Goal: Information Seeking & Learning: Find contact information

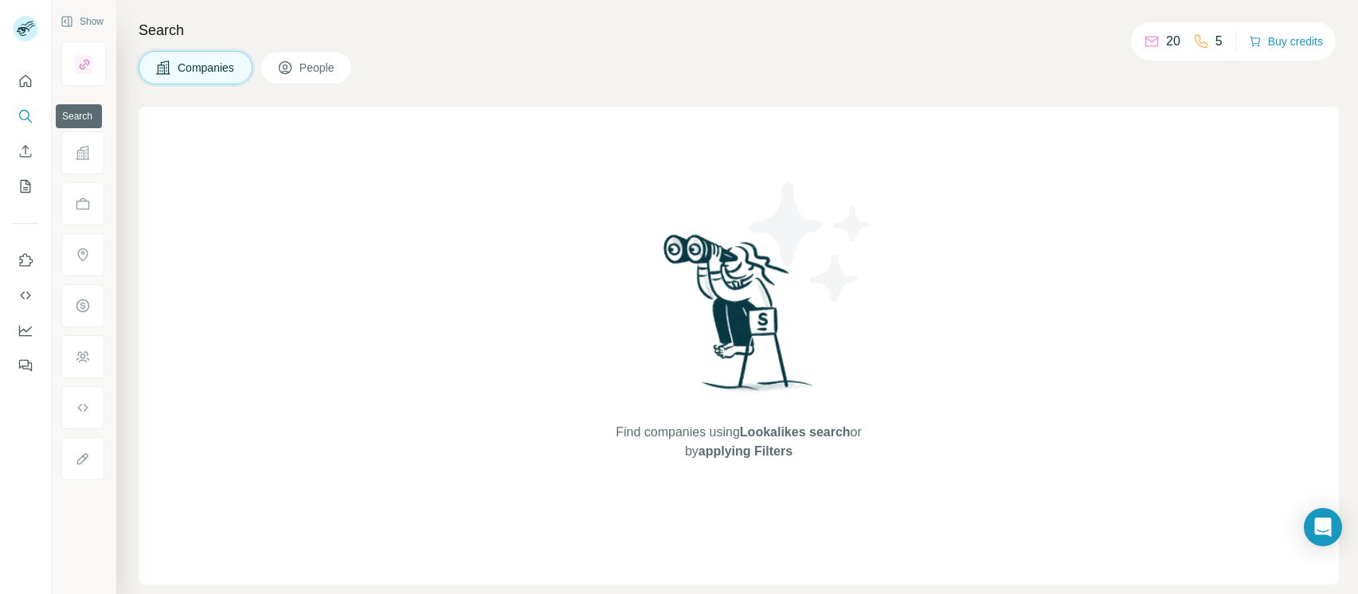
click at [26, 108] on icon "Search" at bounding box center [26, 116] width 16 height 16
click at [26, 122] on icon "Search" at bounding box center [26, 116] width 16 height 16
click at [195, 22] on h4 "Search" at bounding box center [739, 30] width 1200 height 22
click at [394, 410] on div "Find companies using Lookalikes search or by applying Filters" at bounding box center [739, 346] width 1200 height 478
click at [25, 114] on icon "Search" at bounding box center [26, 116] width 16 height 16
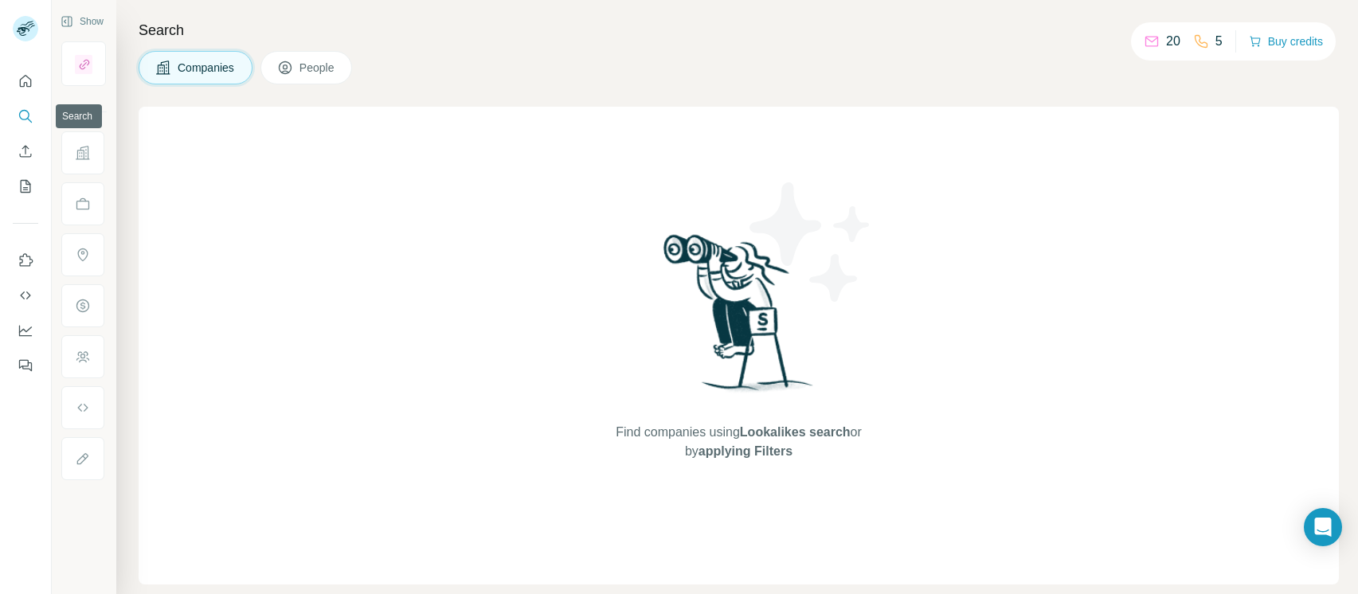
click at [25, 114] on icon "Search" at bounding box center [26, 116] width 16 height 16
click at [303, 65] on span "People" at bounding box center [318, 68] width 37 height 16
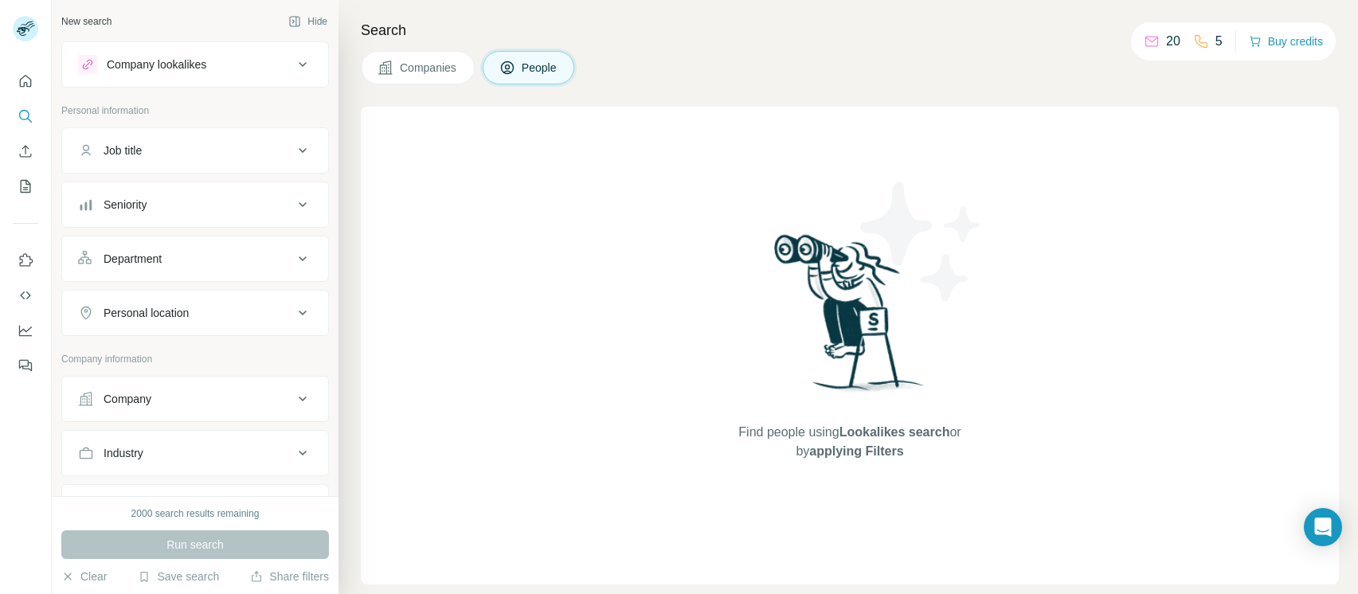
click at [240, 58] on div "Company lookalikes" at bounding box center [185, 64] width 215 height 19
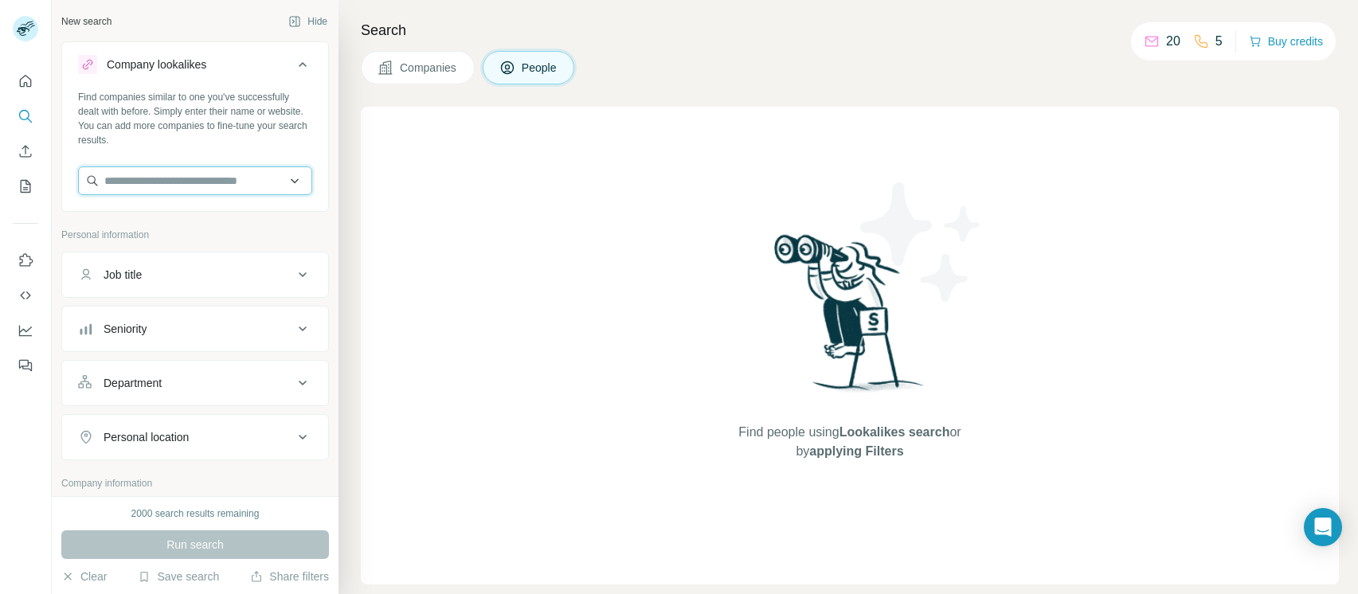
click at [233, 187] on input "text" at bounding box center [195, 180] width 234 height 29
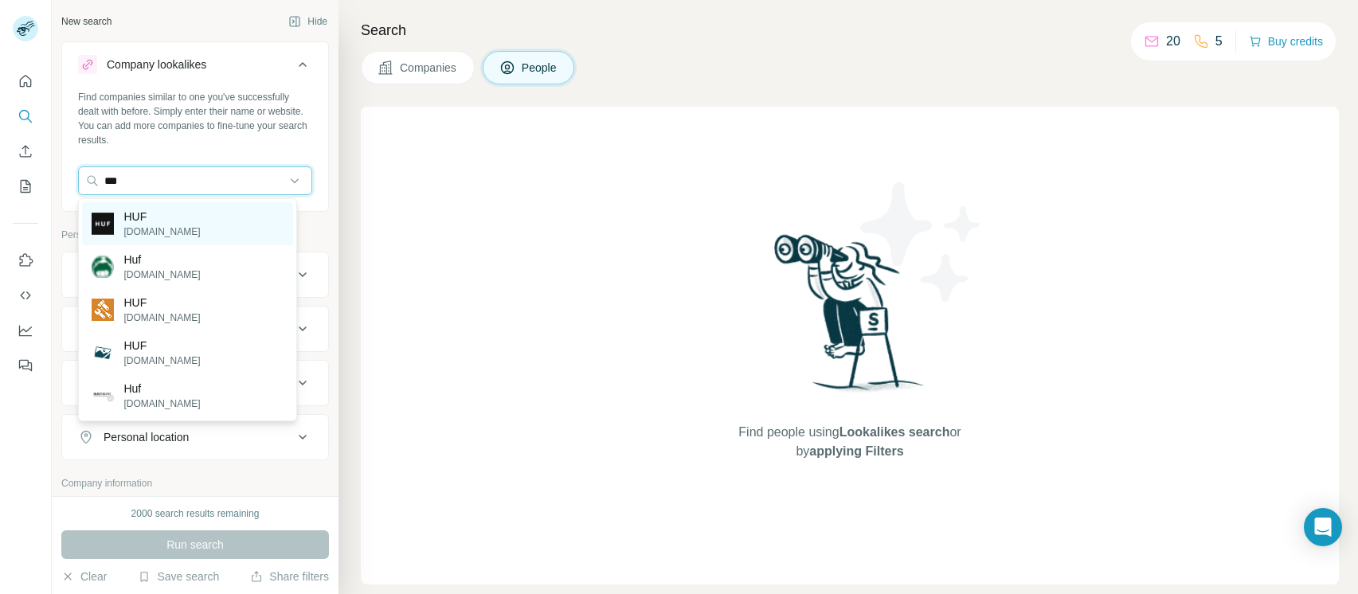
type input "***"
click at [165, 219] on p "HUF" at bounding box center [161, 217] width 76 height 16
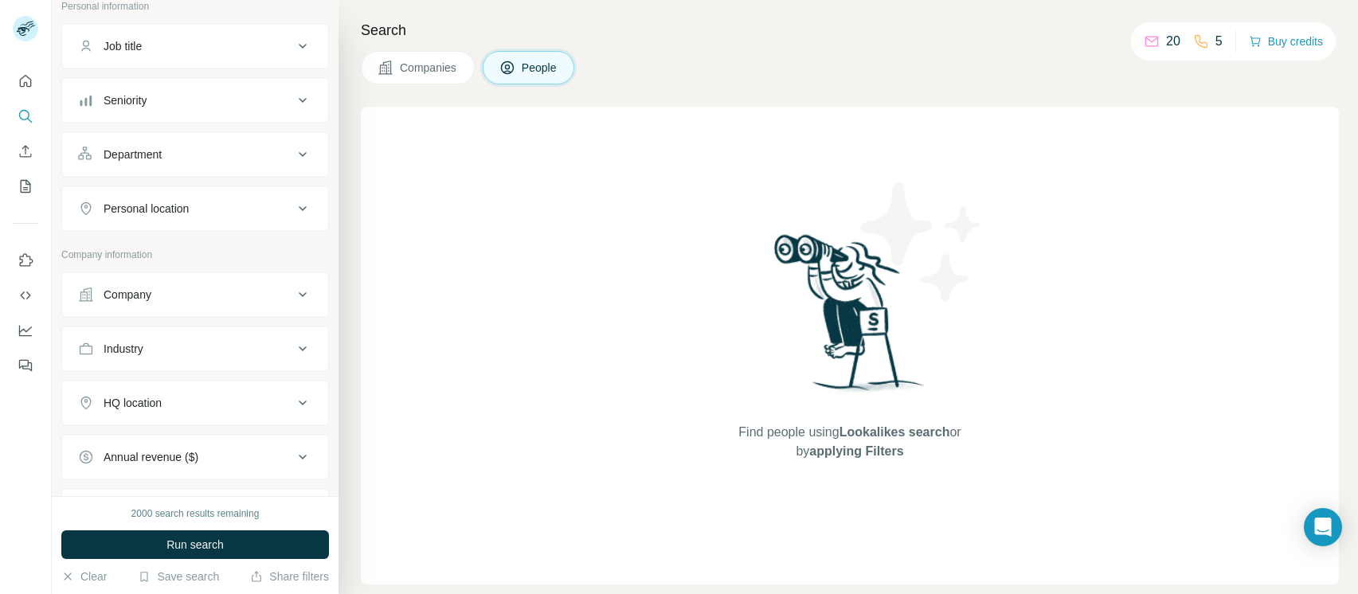
scroll to position [331, 0]
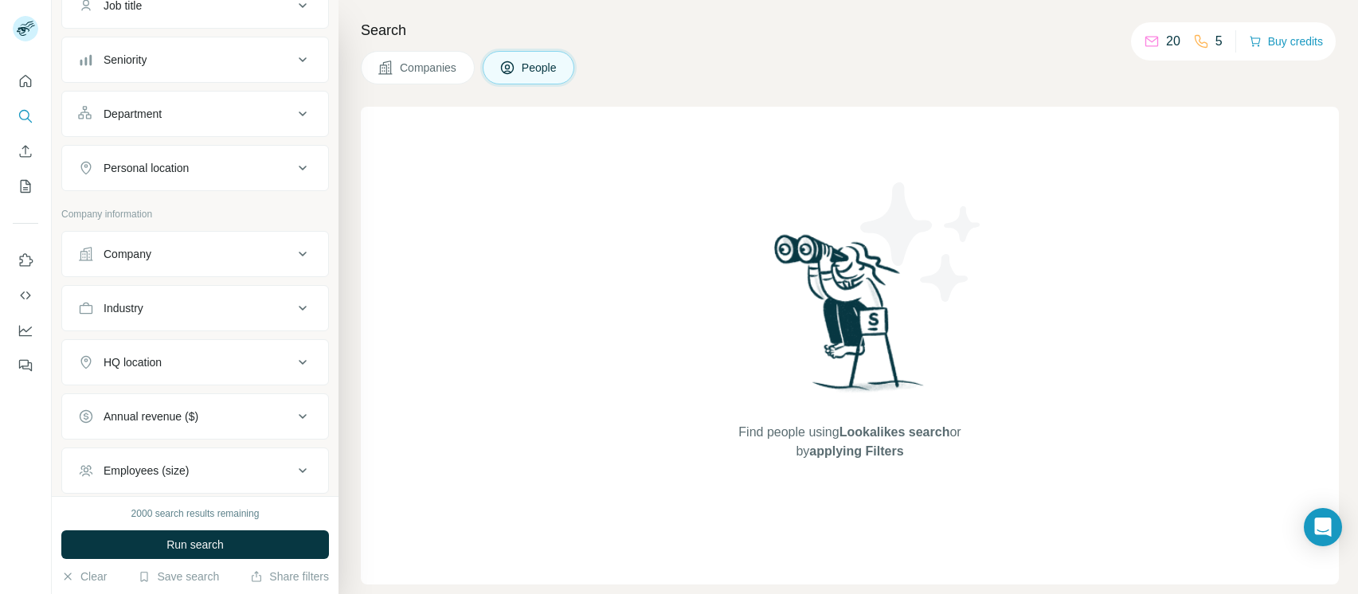
click at [249, 174] on div "Personal location" at bounding box center [185, 168] width 215 height 16
click at [212, 217] on input "text" at bounding box center [195, 208] width 234 height 29
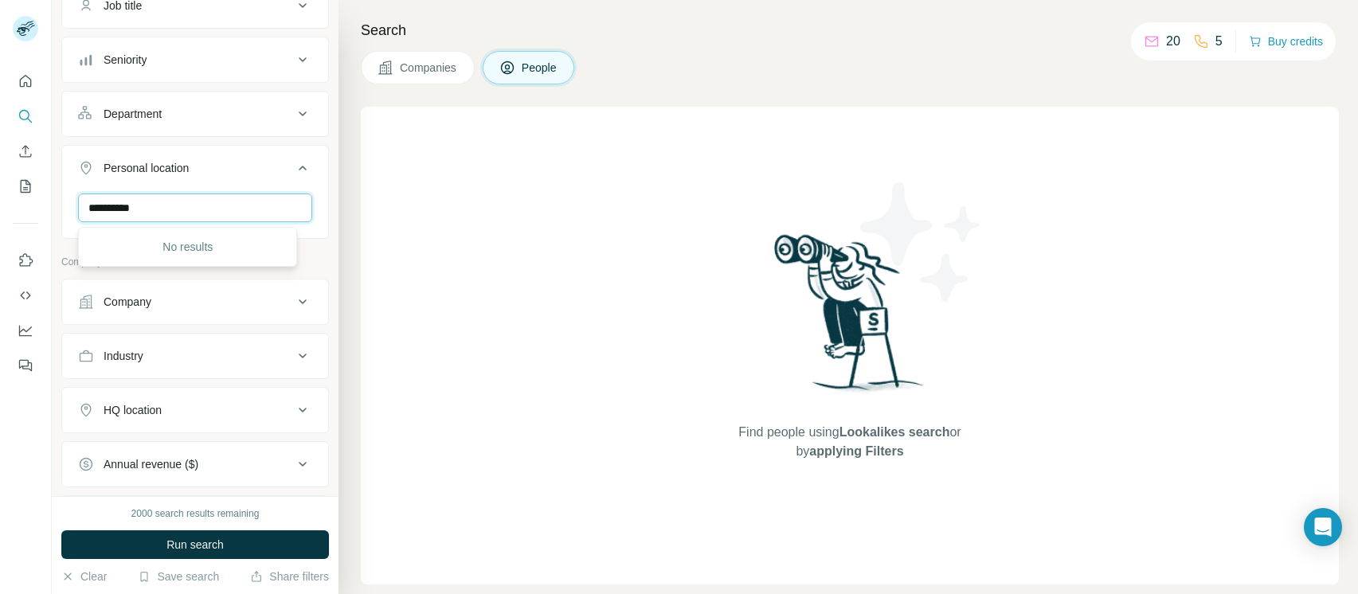
type input "**********"
drag, startPoint x: 212, startPoint y: 217, endPoint x: 28, endPoint y: 209, distance: 184.1
click at [29, 209] on div "**********" at bounding box center [679, 297] width 1358 height 594
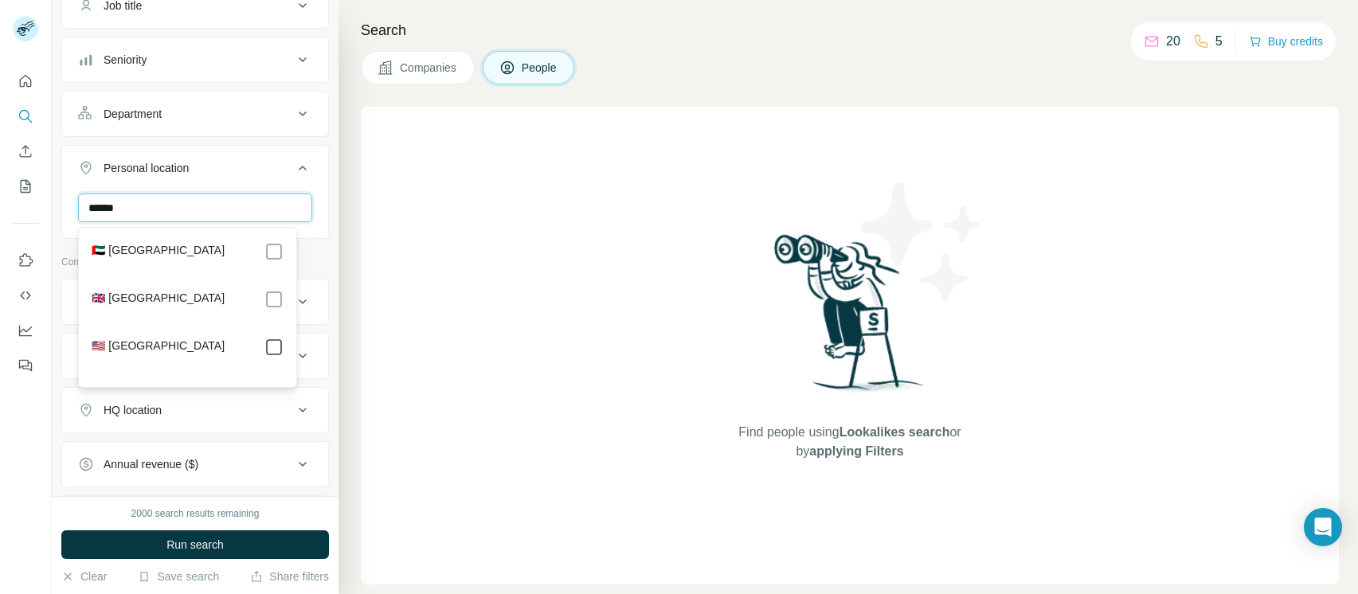
type input "******"
click at [139, 217] on input "******" at bounding box center [195, 208] width 234 height 29
click at [299, 170] on icon at bounding box center [303, 168] width 8 height 5
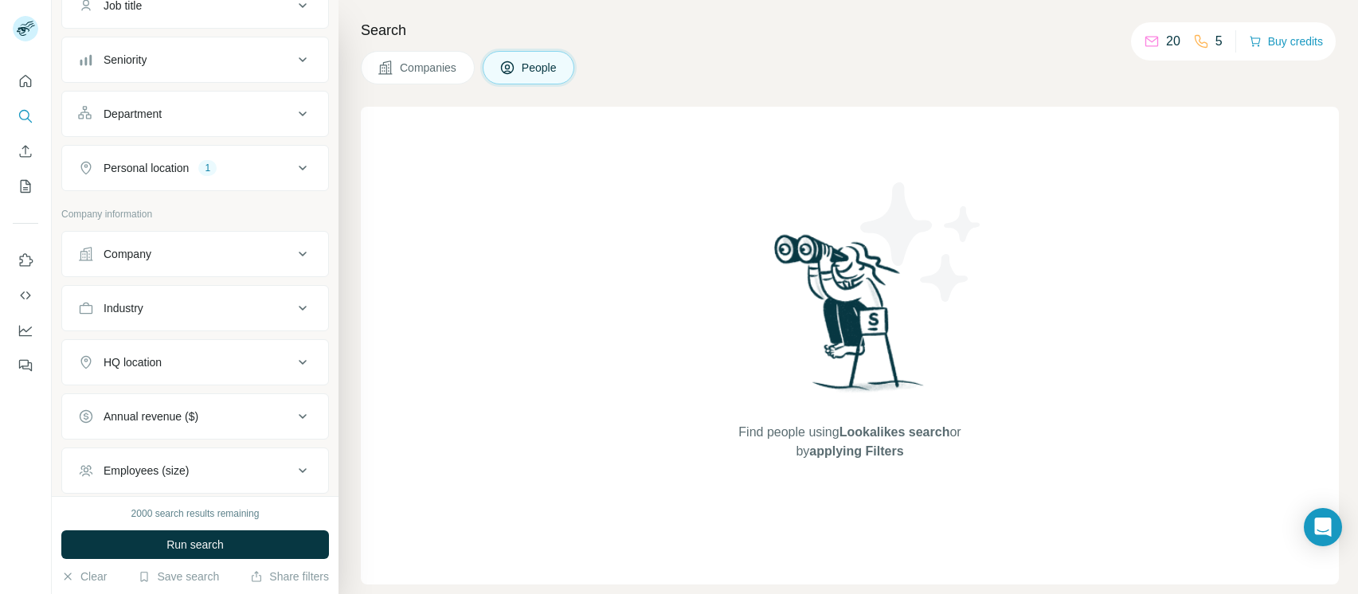
click at [273, 260] on div "Company" at bounding box center [185, 254] width 215 height 16
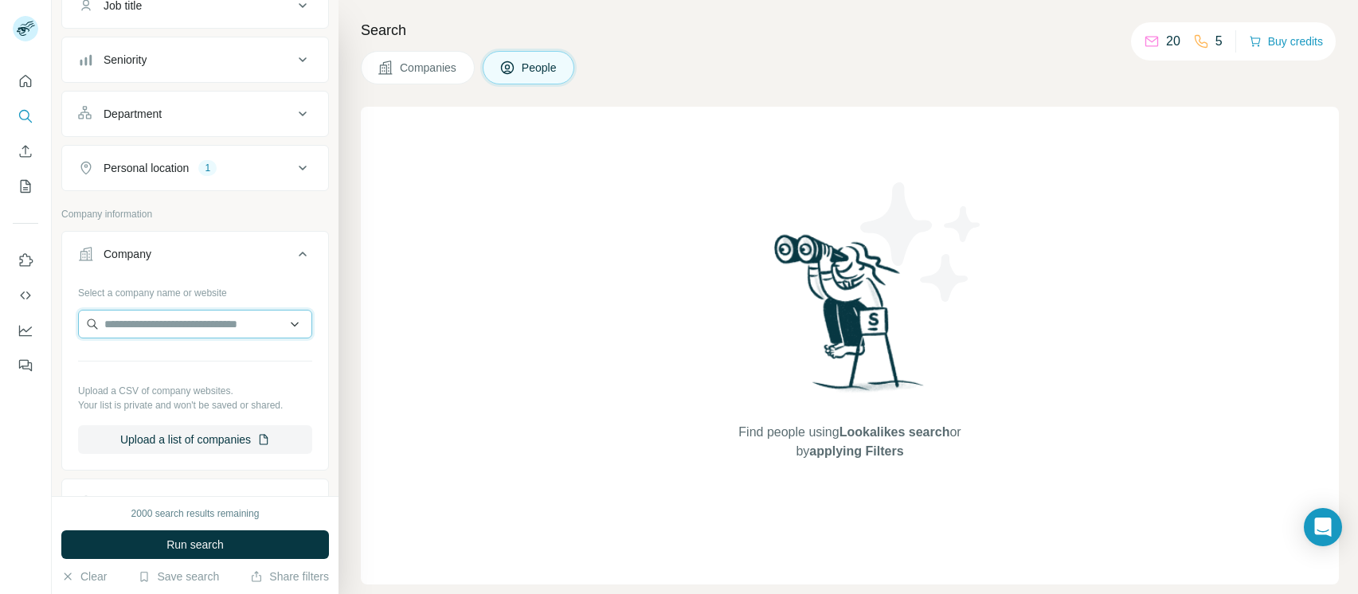
click at [204, 323] on input "text" at bounding box center [195, 324] width 234 height 29
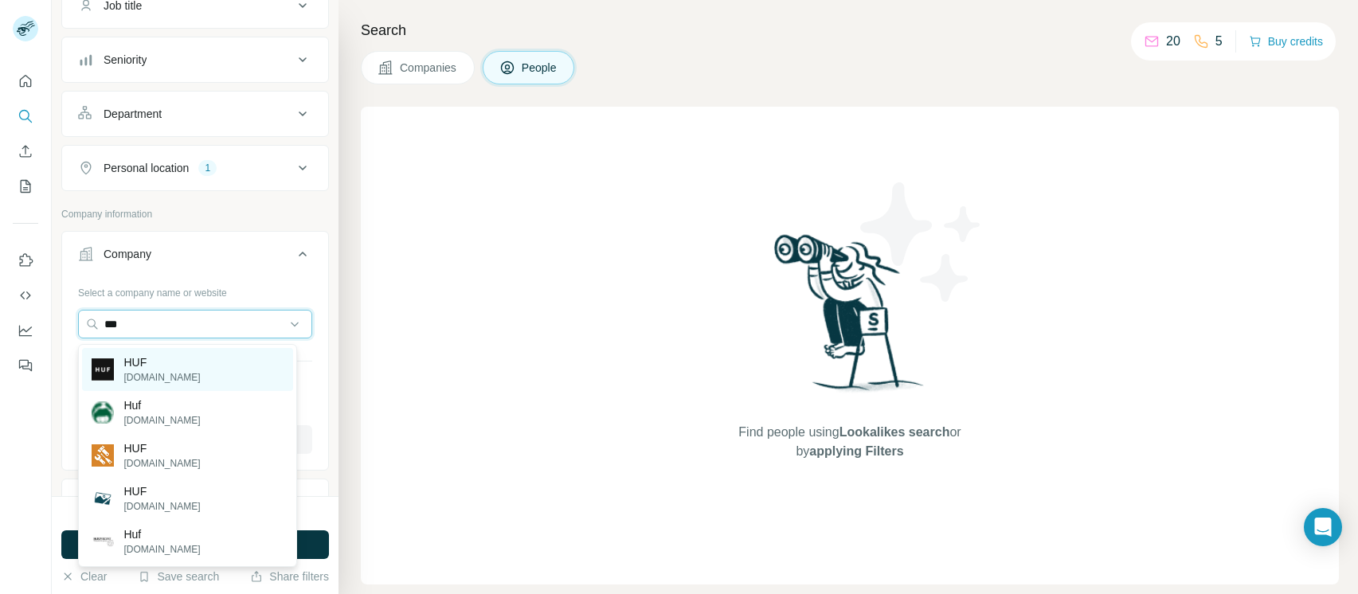
type input "***"
click at [173, 376] on p "hufworldwide.com" at bounding box center [161, 377] width 76 height 14
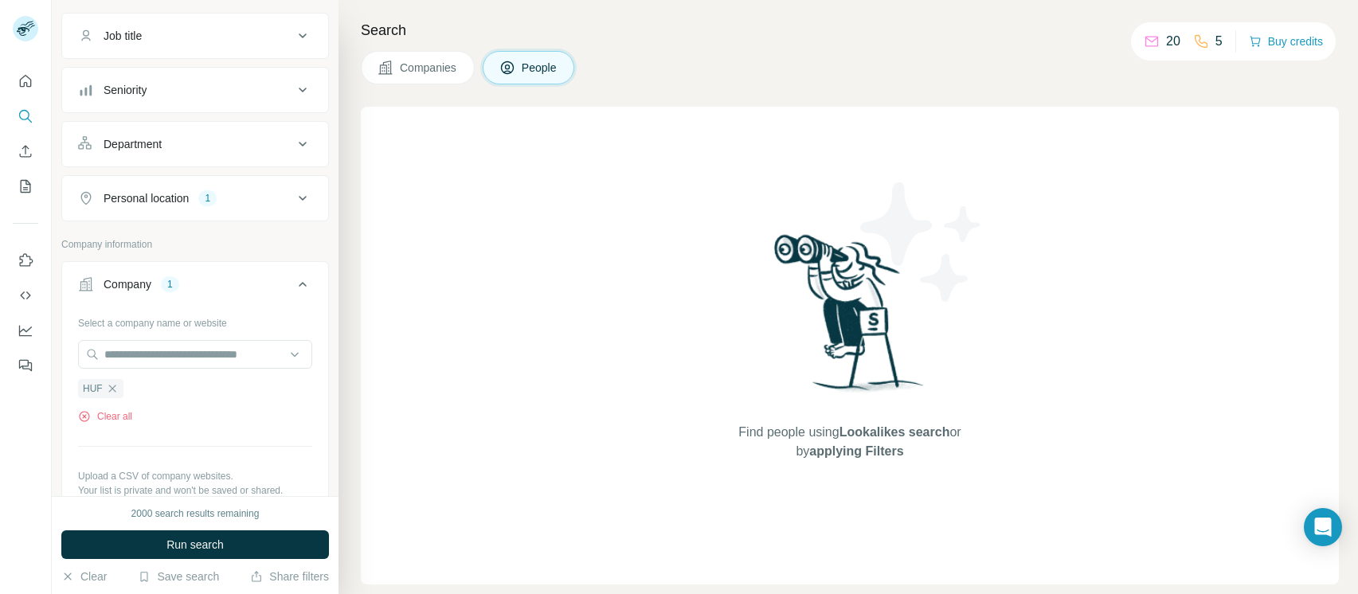
scroll to position [362, 0]
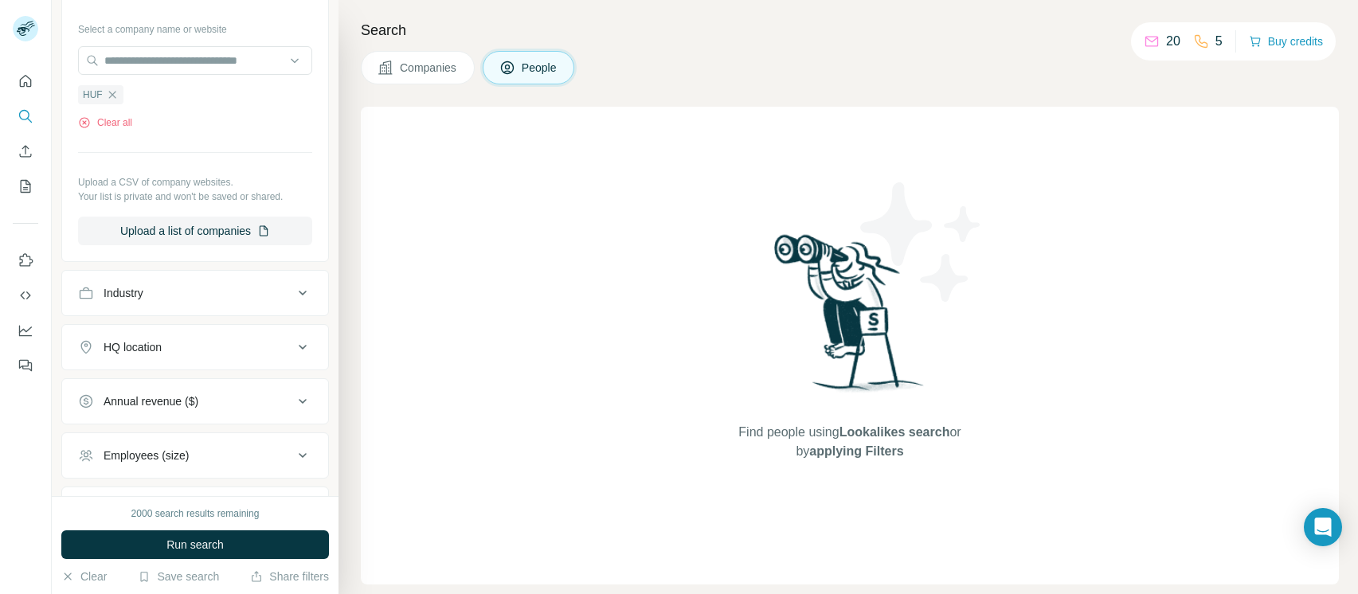
scroll to position [695, 0]
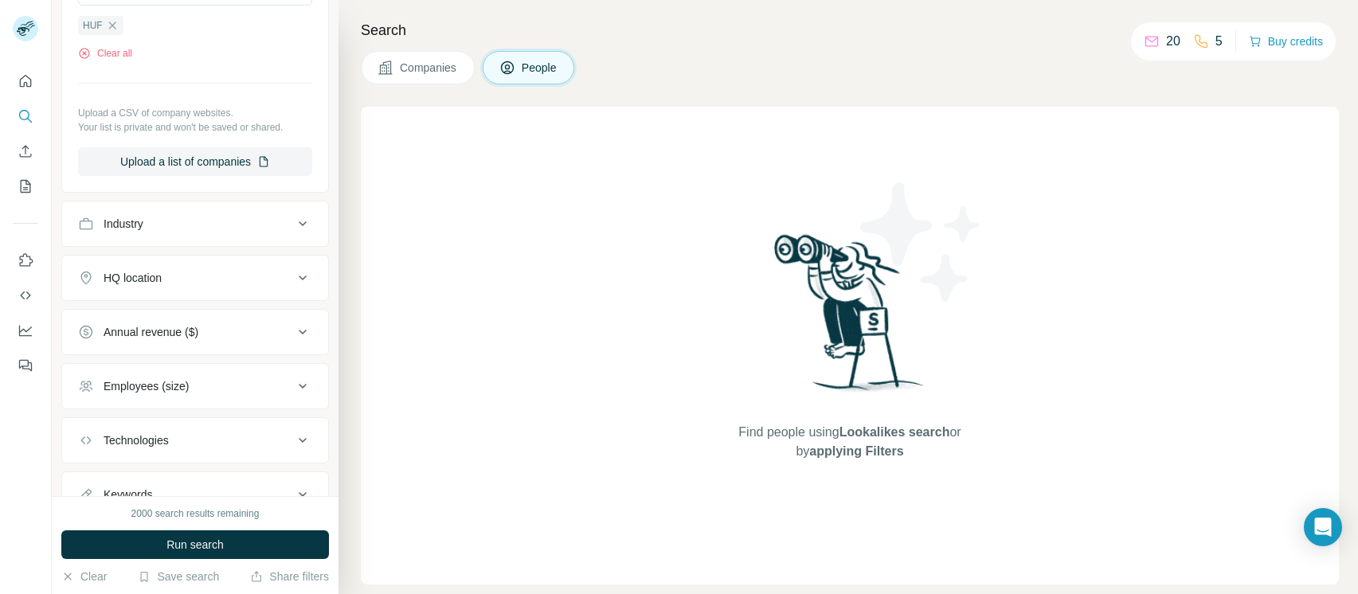
click at [263, 269] on button "HQ location" at bounding box center [195, 278] width 266 height 38
click at [186, 323] on input "text" at bounding box center [195, 317] width 234 height 29
type input "*"
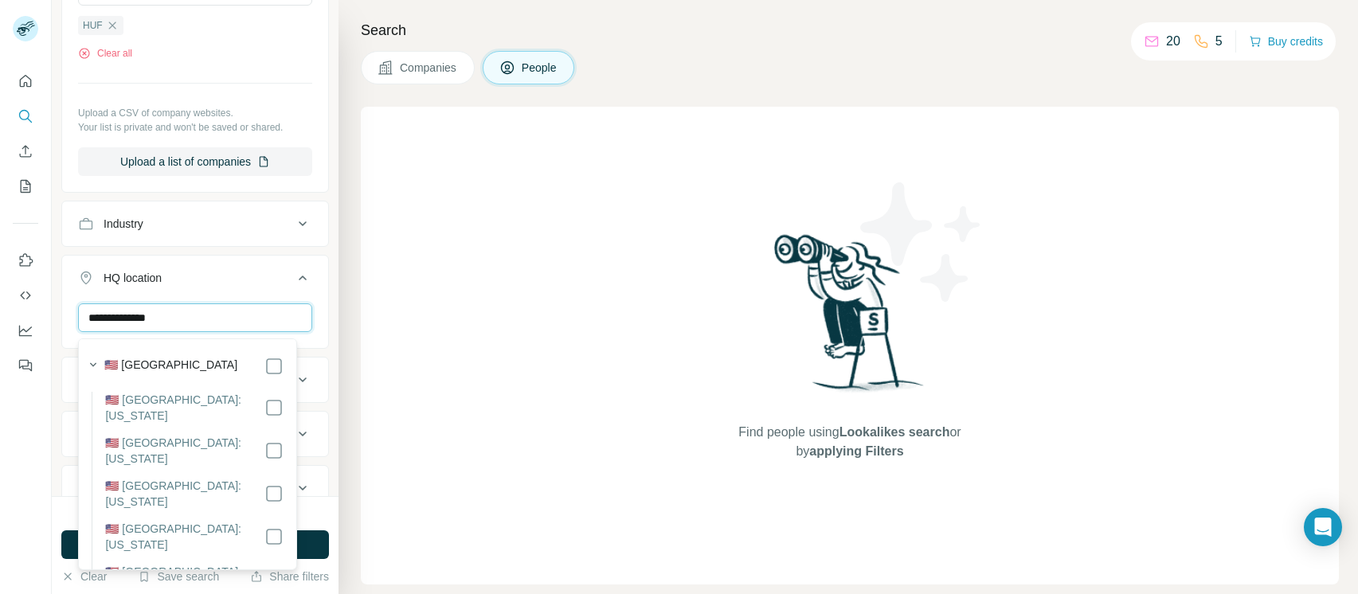
scroll to position [166, 0]
type input "**********"
click at [158, 441] on label "🇺🇸 United States: California" at bounding box center [184, 457] width 159 height 32
click at [293, 288] on icon at bounding box center [302, 277] width 19 height 19
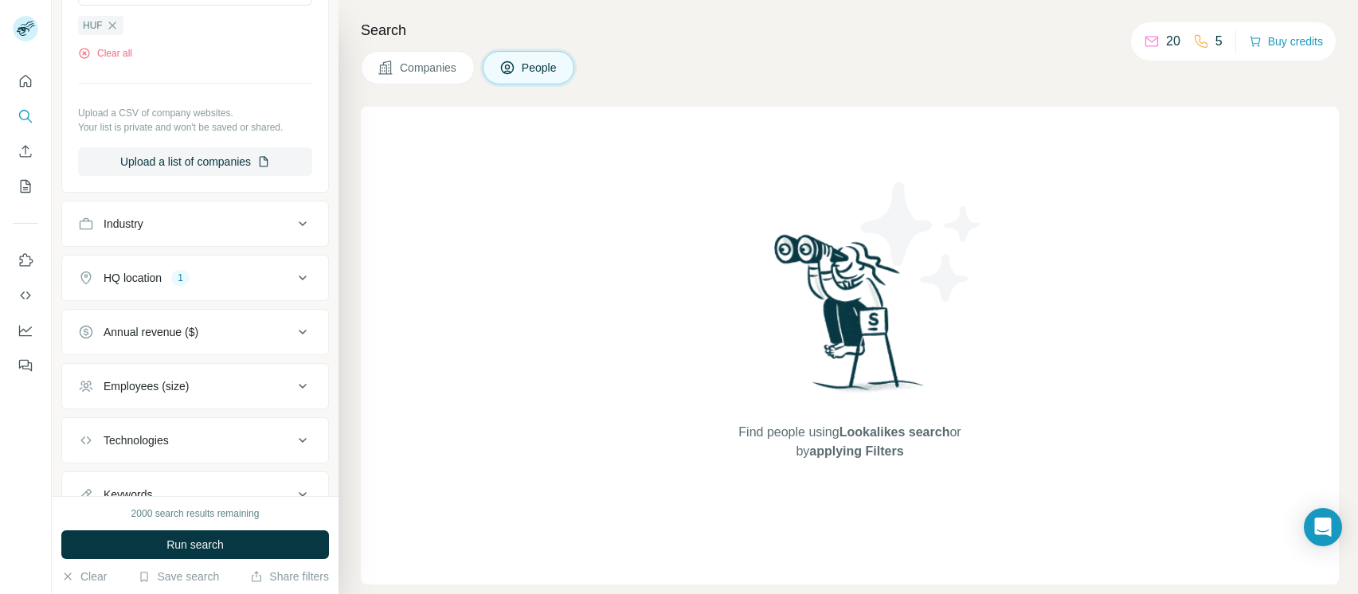
scroll to position [766, 0]
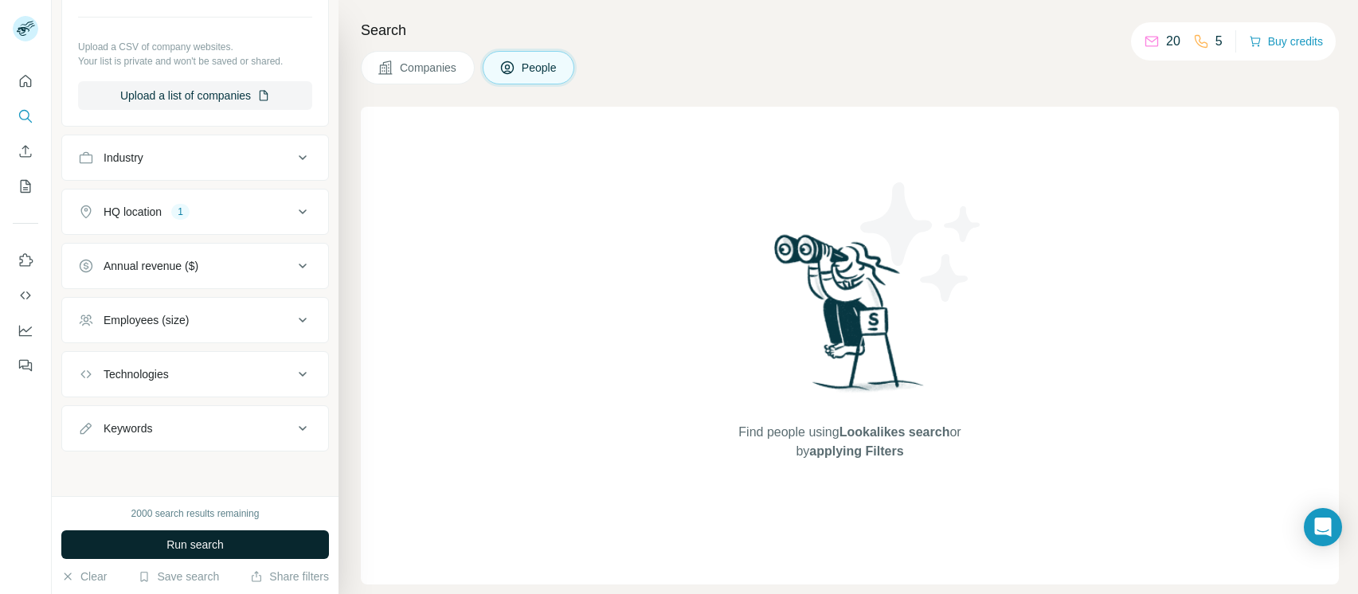
click at [213, 540] on span "Run search" at bounding box center [194, 545] width 57 height 16
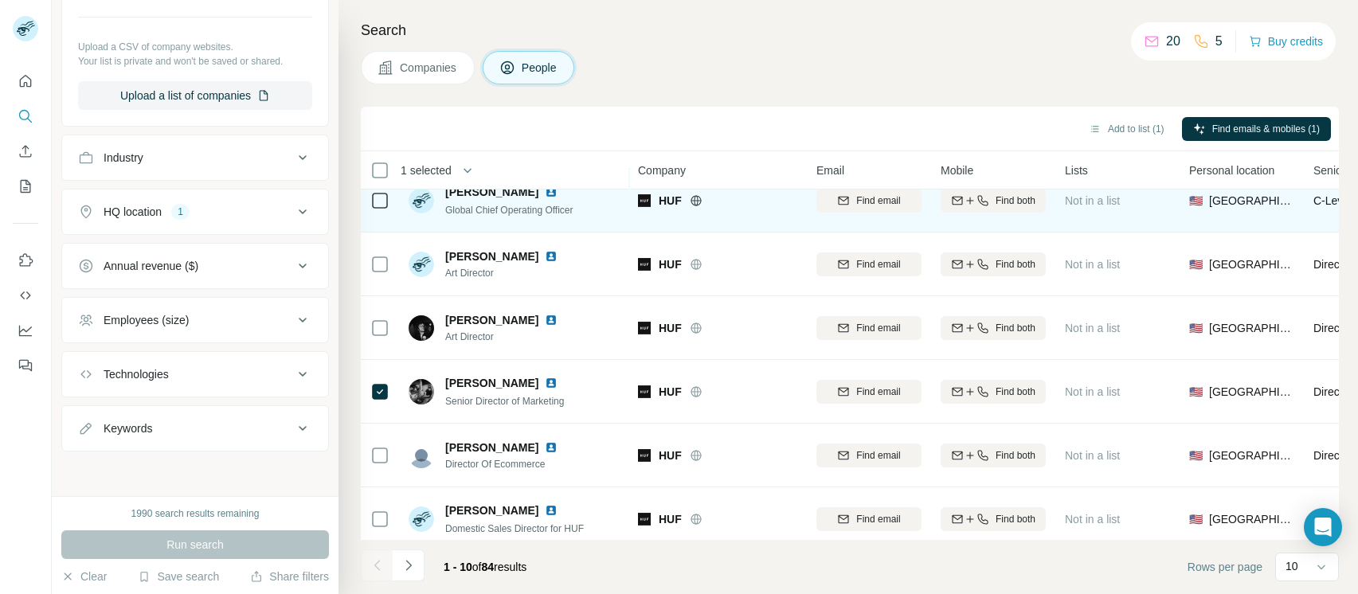
scroll to position [296, 0]
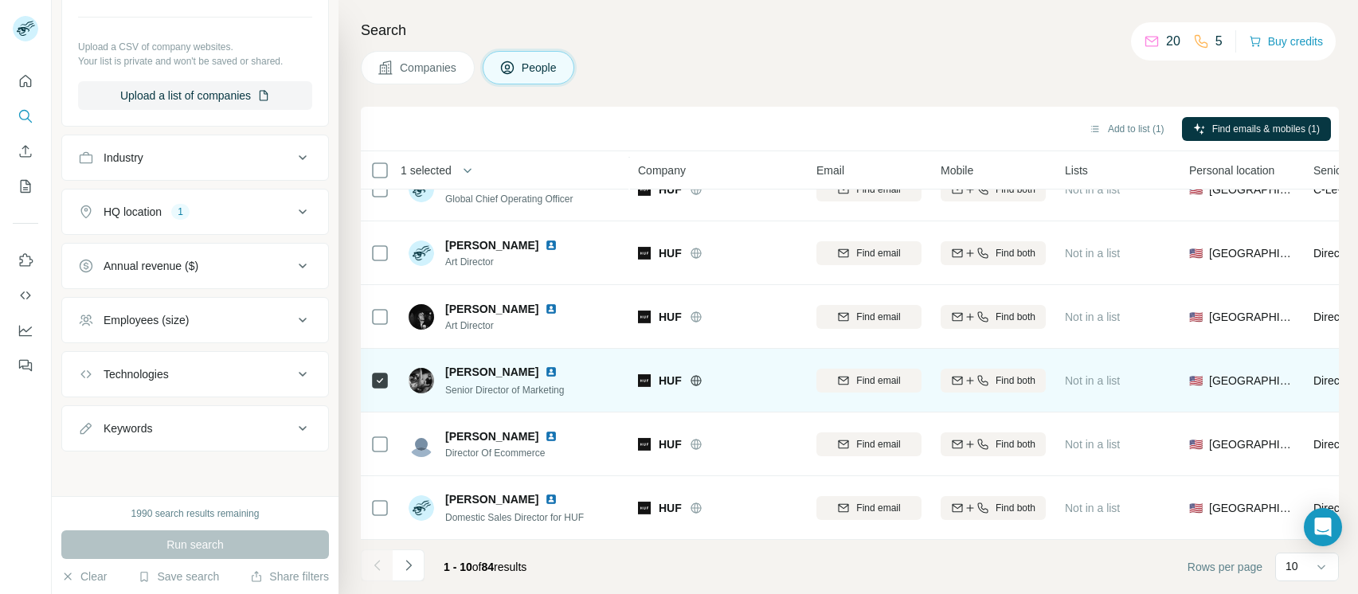
click at [419, 368] on img at bounding box center [421, 380] width 25 height 25
click at [1016, 376] on span "Find both" at bounding box center [1016, 381] width 40 height 14
click at [825, 41] on div "Search Companies People Add to list (1) Find emails & mobiles (1) 1 selected Pe…" at bounding box center [849, 297] width 1020 height 594
click at [468, 364] on span "[PERSON_NAME]" at bounding box center [491, 372] width 93 height 16
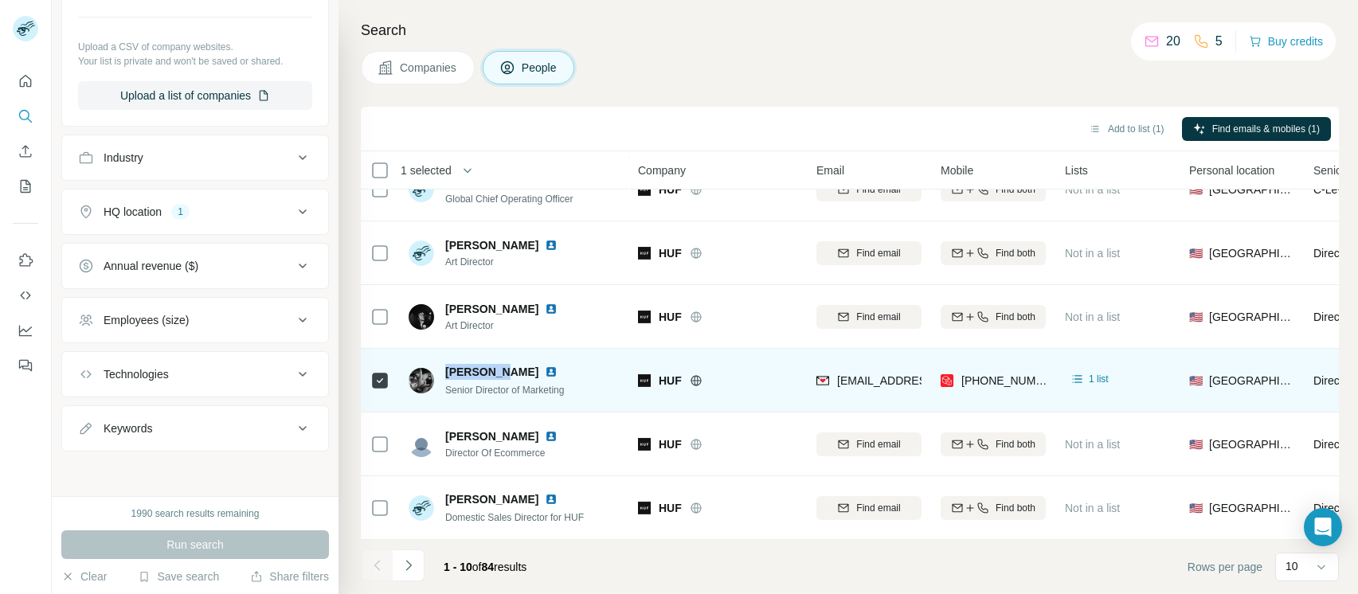
drag, startPoint x: 448, startPoint y: 359, endPoint x: 491, endPoint y: 362, distance: 43.1
click at [491, 364] on span "[PERSON_NAME]" at bounding box center [491, 372] width 93 height 16
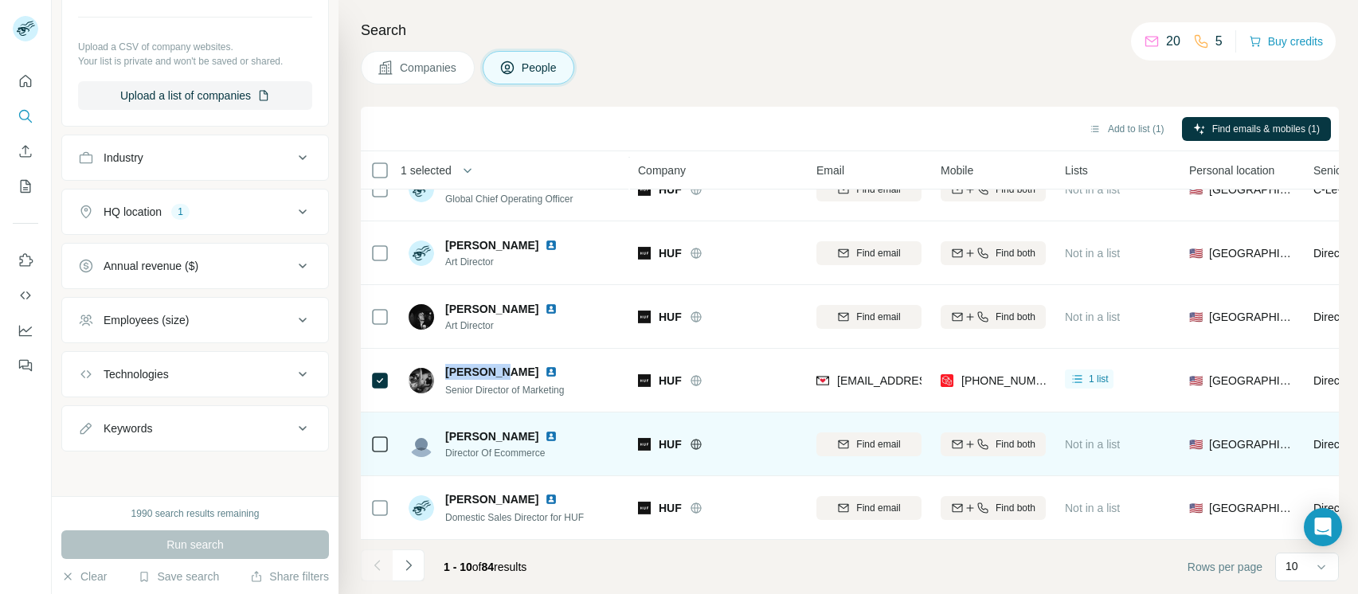
copy span "[PERSON_NAME]"
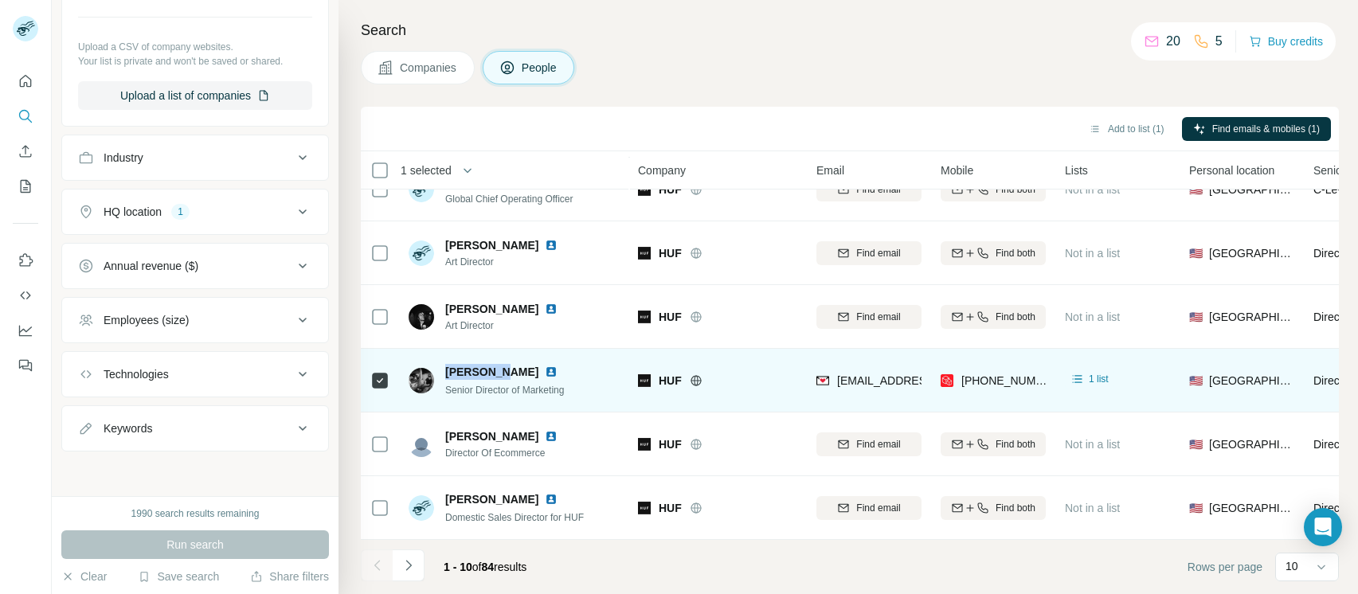
drag, startPoint x: 471, startPoint y: 386, endPoint x: 459, endPoint y: 380, distance: 13.5
click at [471, 386] on div "Senior Director of Marketing" at bounding box center [510, 390] width 131 height 16
drag, startPoint x: 448, startPoint y: 377, endPoint x: 580, endPoint y: 387, distance: 132.6
click at [580, 387] on div "Ben Kelly Senior Director of Marketing" at bounding box center [515, 380] width 212 height 44
copy span "Senior Director of Marketing"
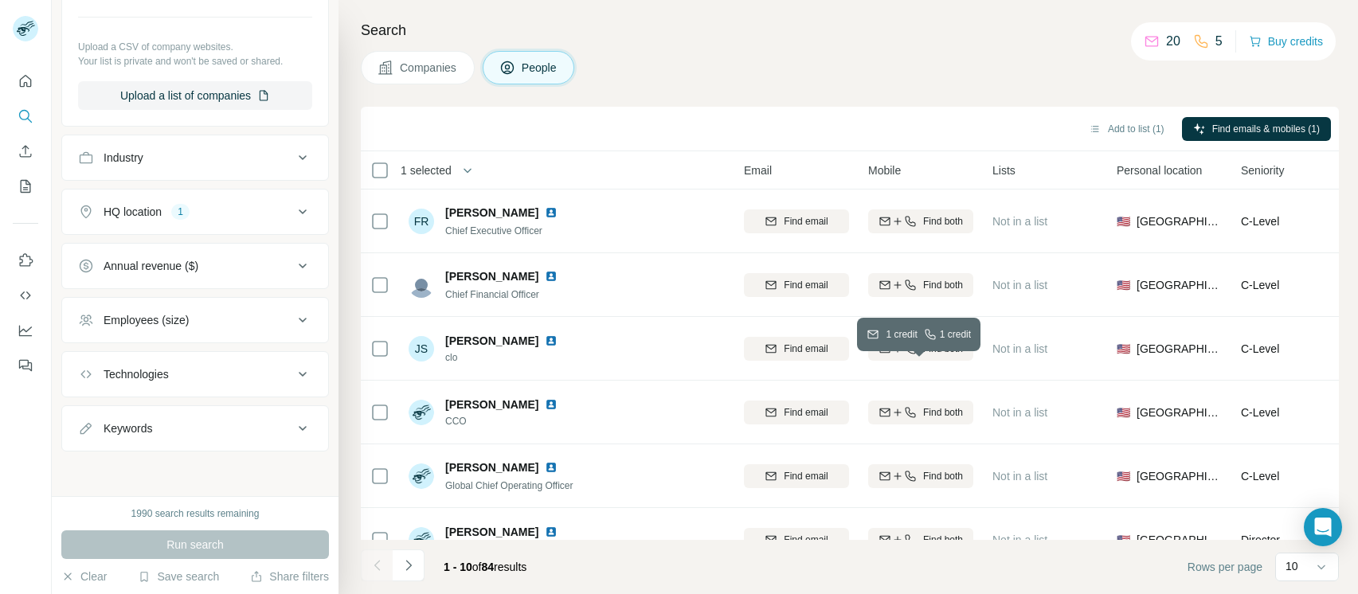
scroll to position [296, 72]
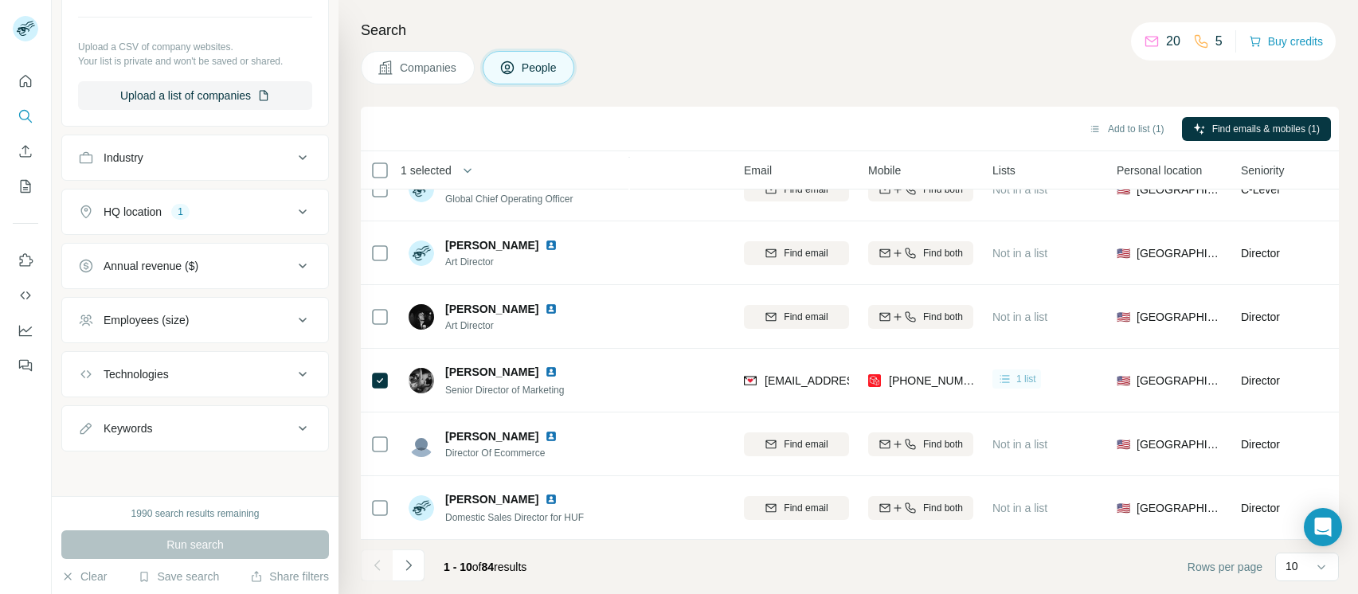
click at [1004, 376] on icon at bounding box center [1005, 379] width 16 height 16
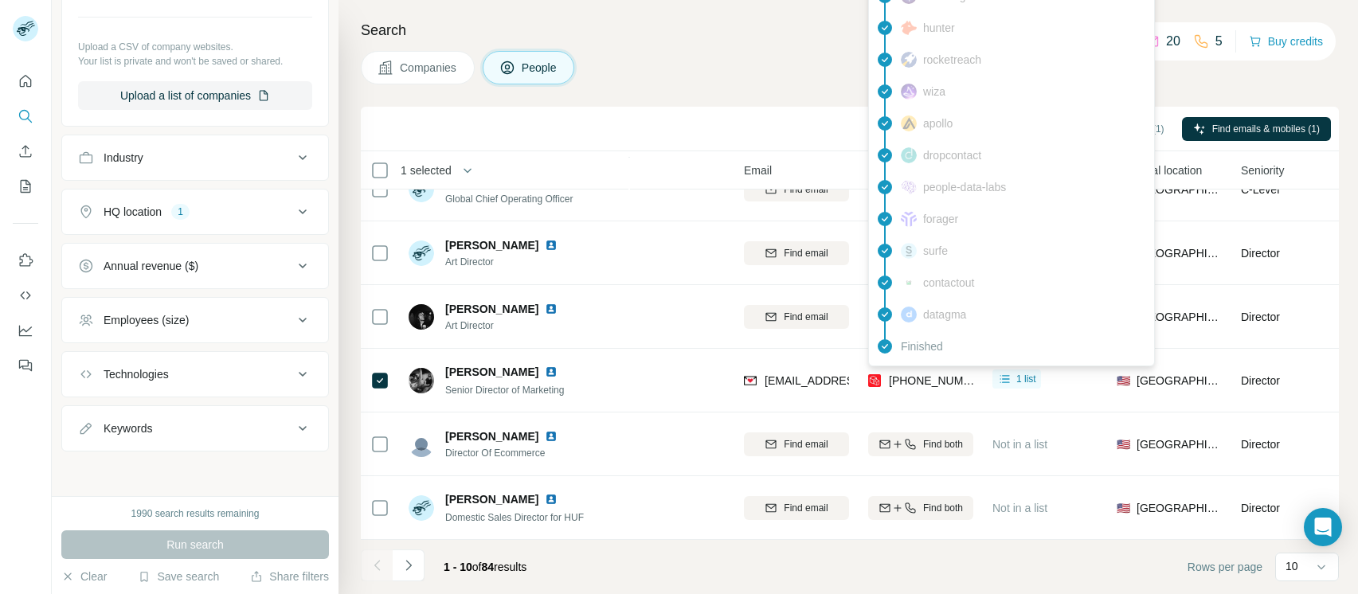
drag, startPoint x: 899, startPoint y: 373, endPoint x: 729, endPoint y: 52, distance: 363.1
click at [729, 52] on div "Companies People" at bounding box center [850, 67] width 978 height 33
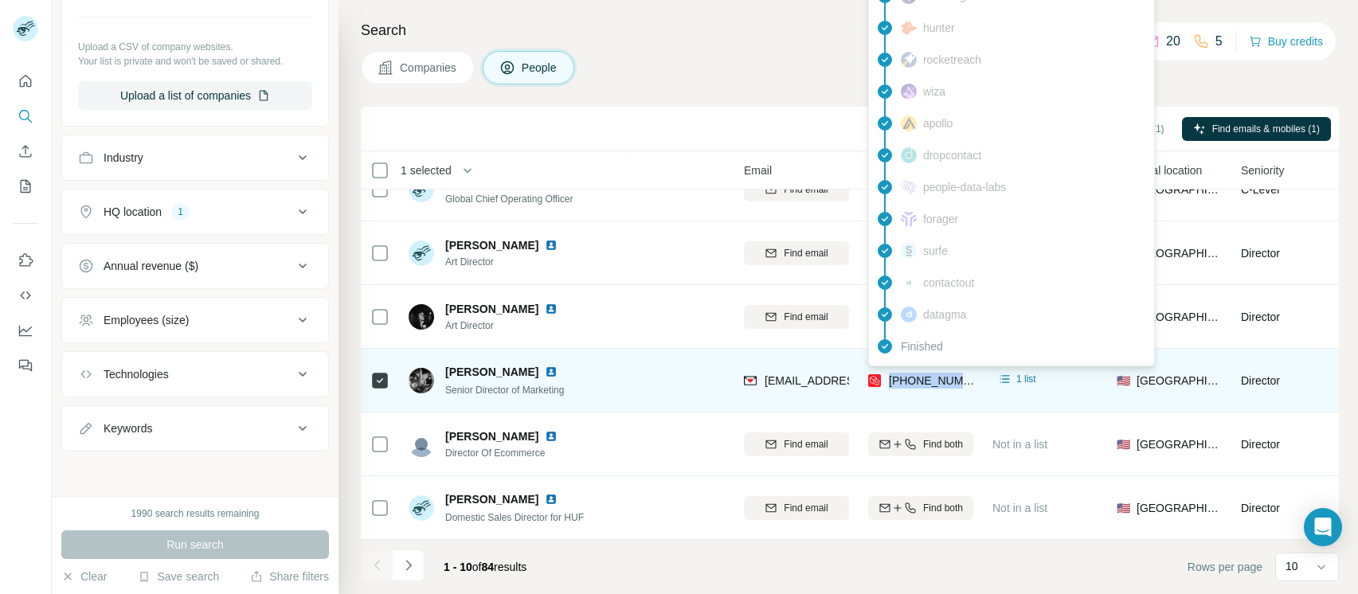
drag, startPoint x: 890, startPoint y: 373, endPoint x: 969, endPoint y: 378, distance: 79.1
click at [969, 378] on span "[PHONE_NUMBER]" at bounding box center [933, 381] width 88 height 16
copy span "[PHONE_NUMBER]"
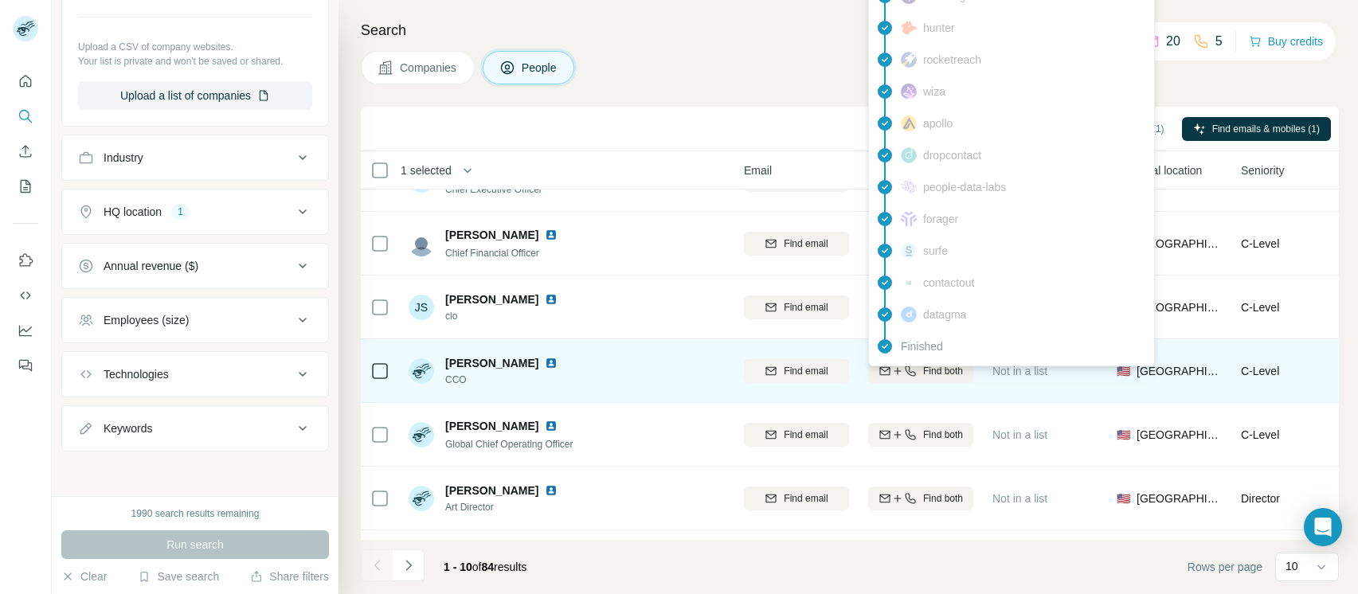
scroll to position [0, 72]
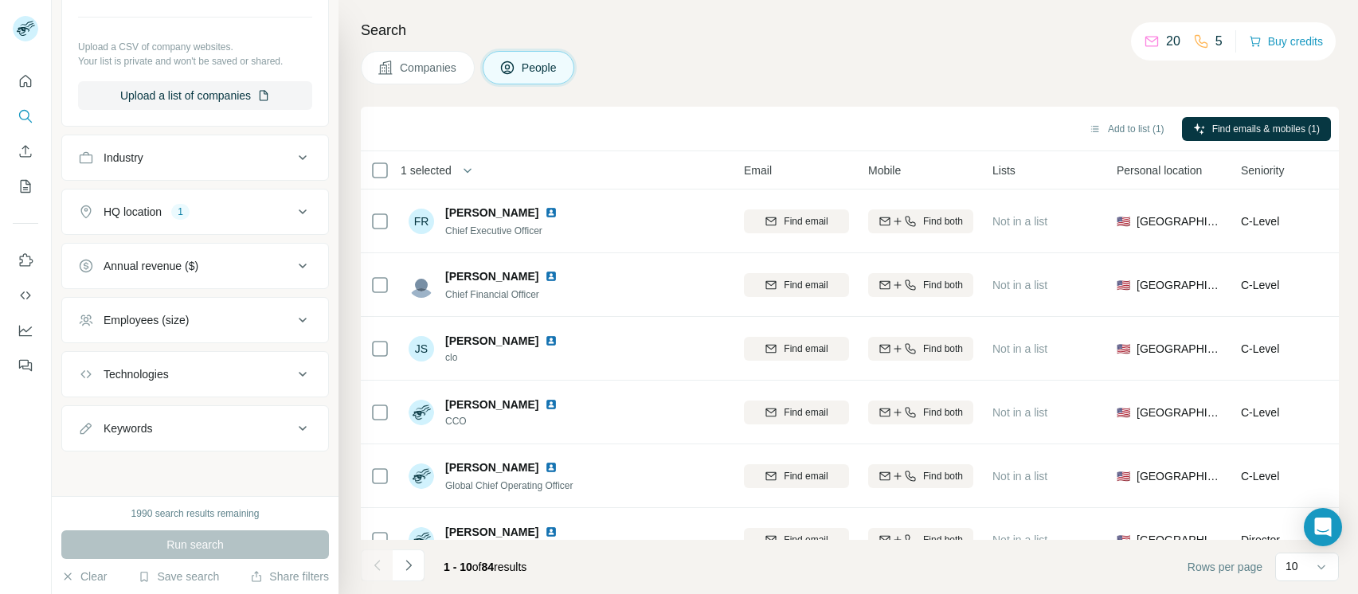
click at [717, 53] on div "Companies People" at bounding box center [850, 67] width 978 height 33
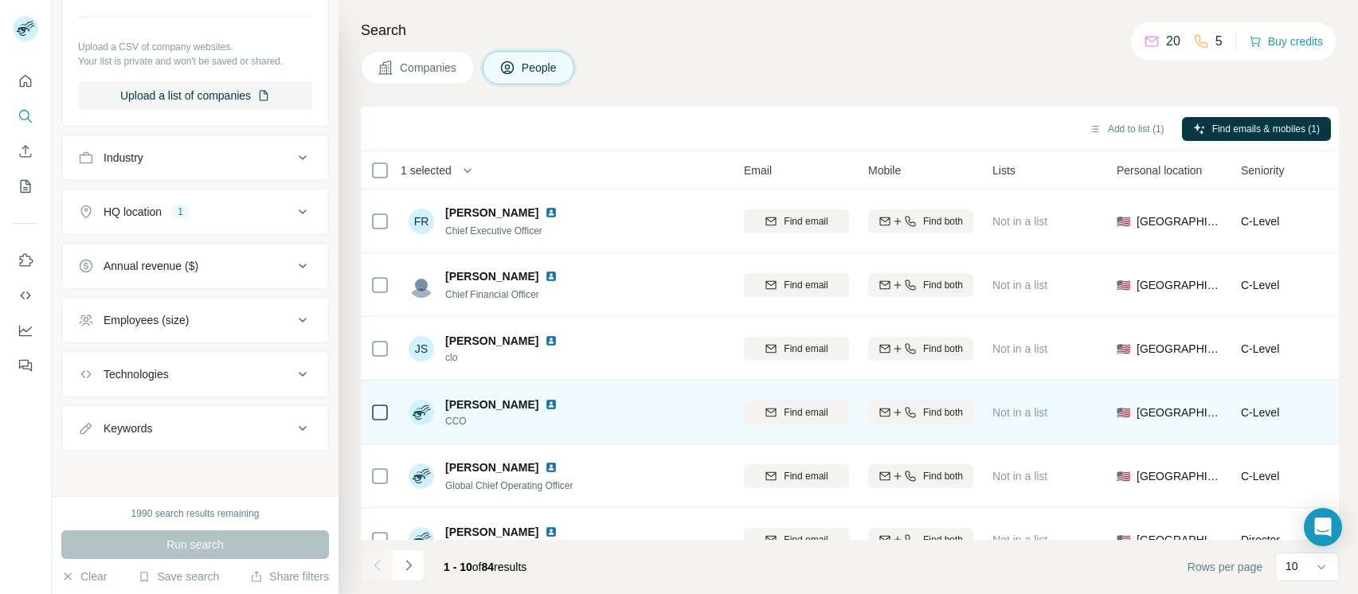
scroll to position [166, 72]
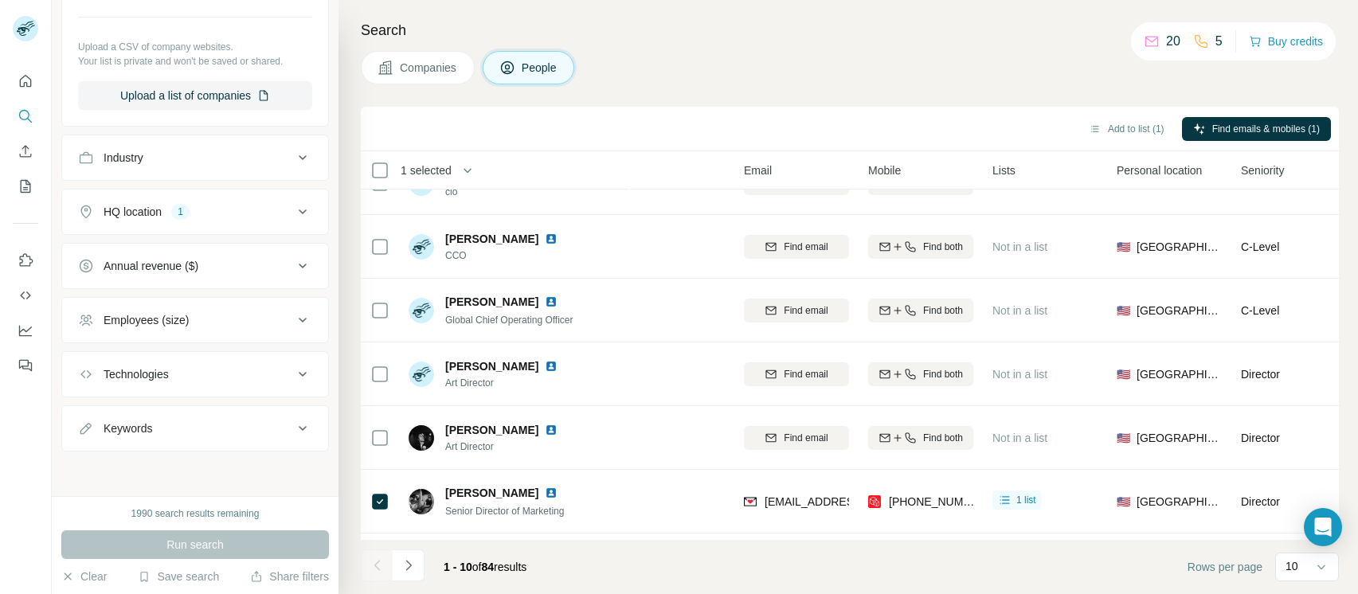
click at [616, 51] on div "Companies People" at bounding box center [850, 67] width 978 height 33
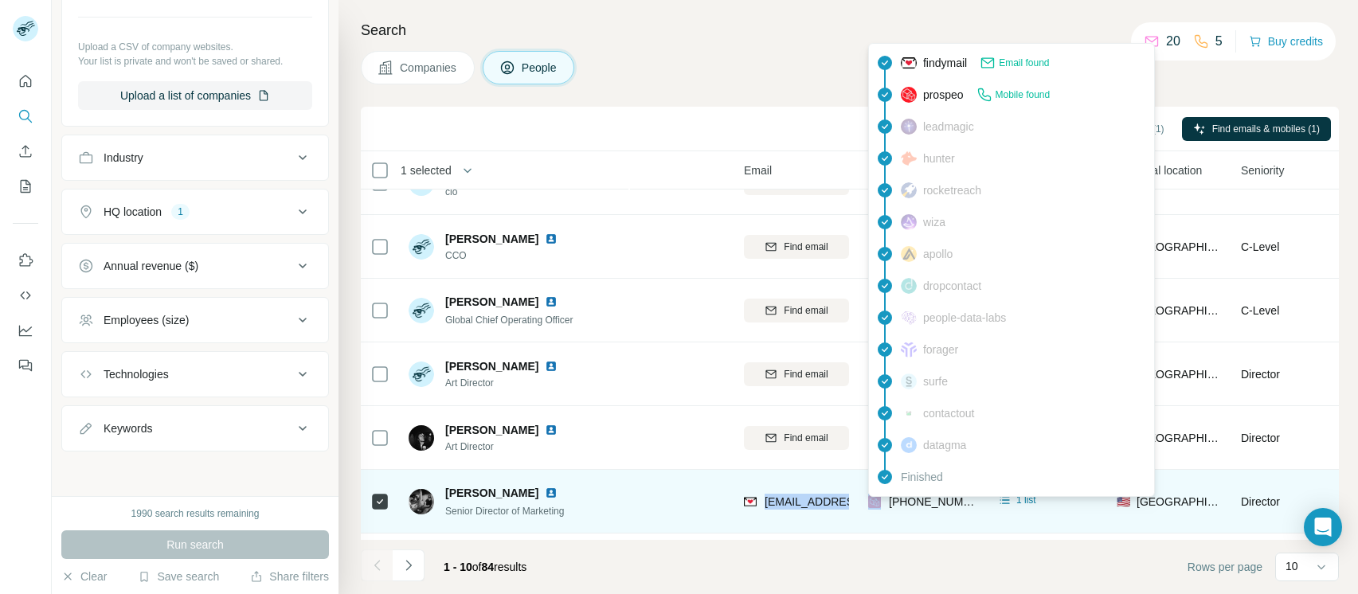
drag, startPoint x: 767, startPoint y: 507, endPoint x: 873, endPoint y: 511, distance: 106.0
click at [0, 0] on tr "Ben Kelly Senior Director of Marketing HUF bkelly@hufworldwide.com +15625095408…" at bounding box center [0, 0] width 0 height 0
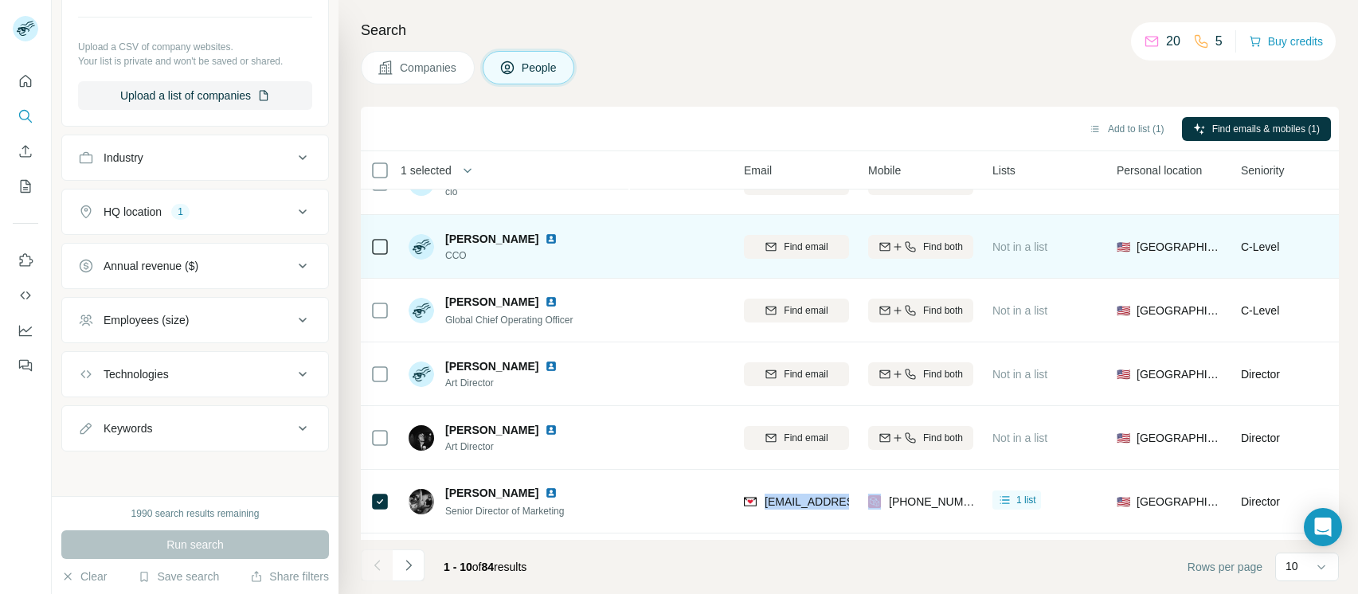
copy span "[EMAIL_ADDRESS][DOMAIN_NAME]"
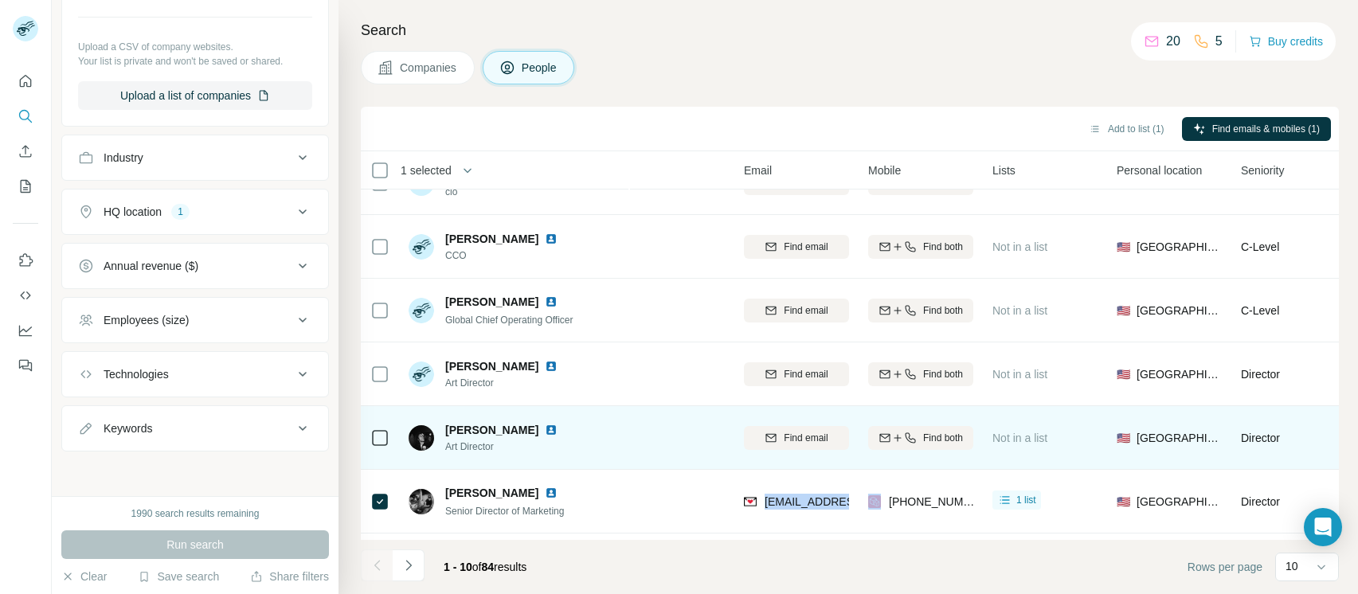
scroll to position [296, 72]
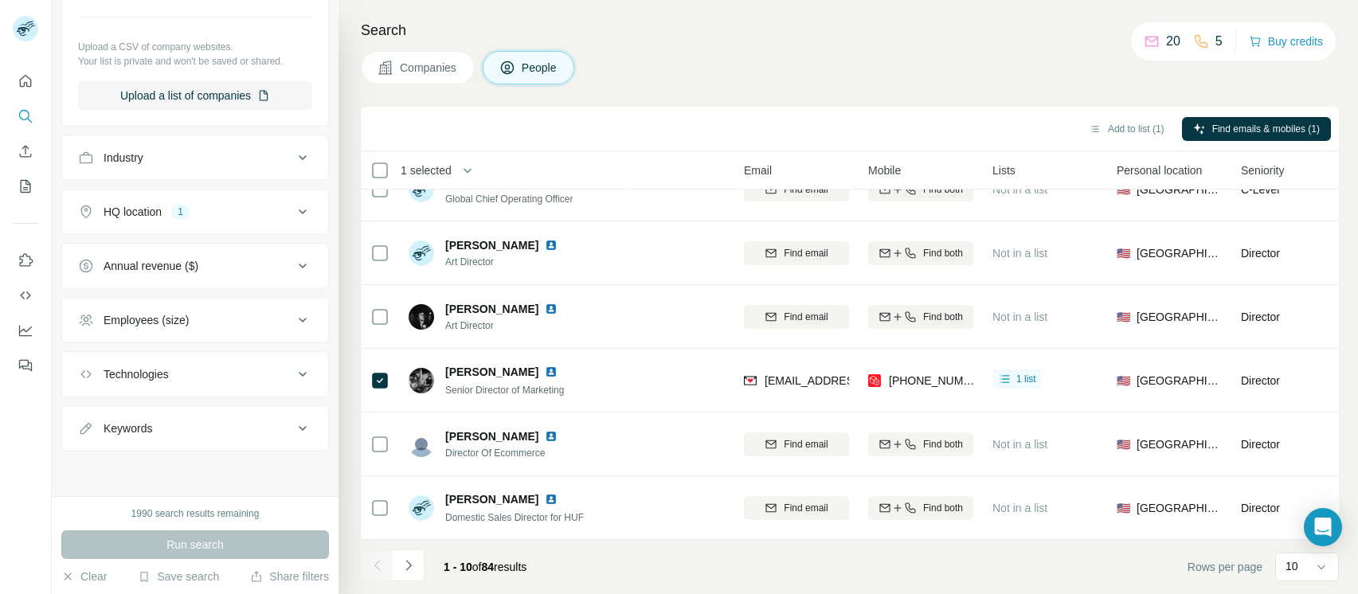
drag, startPoint x: 470, startPoint y: 361, endPoint x: 918, endPoint y: 66, distance: 536.0
click at [918, 66] on div "Companies People" at bounding box center [850, 67] width 978 height 33
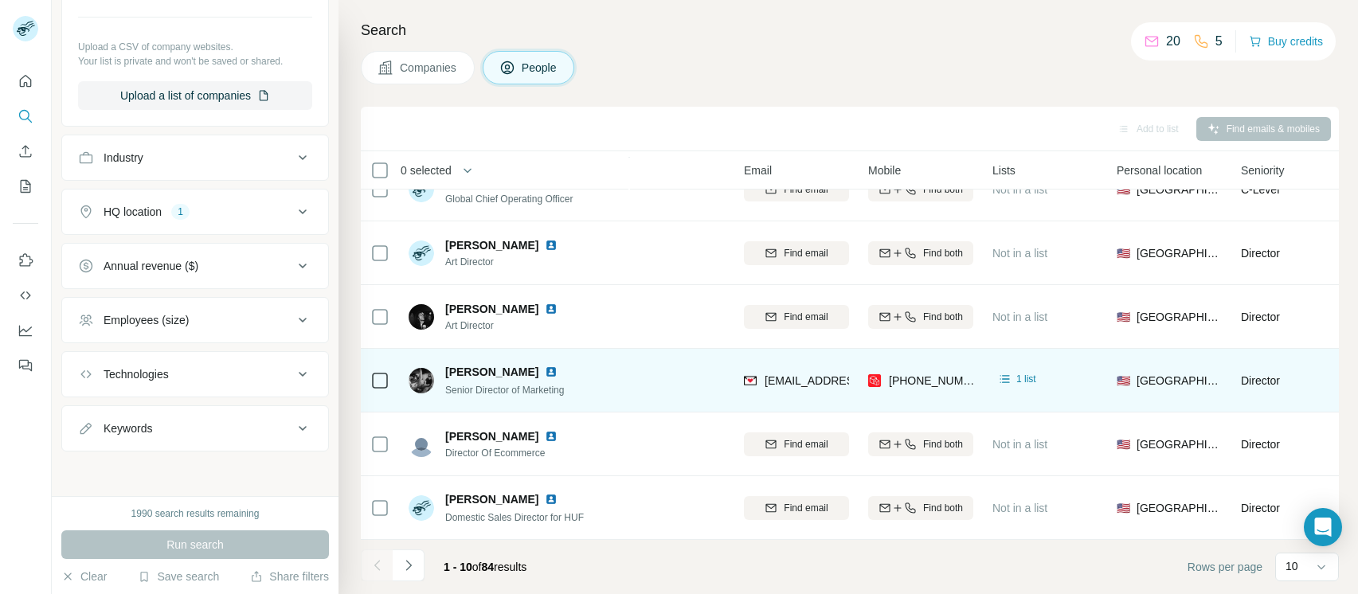
drag, startPoint x: 478, startPoint y: 357, endPoint x: 606, endPoint y: 385, distance: 131.2
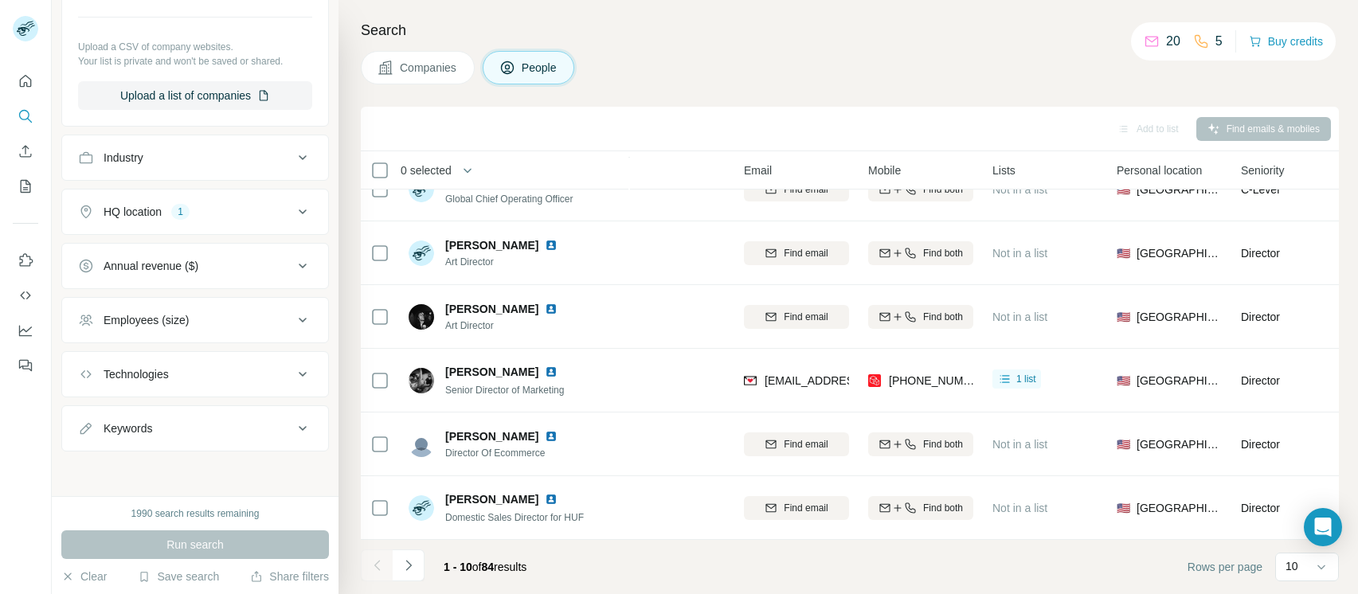
drag, startPoint x: 606, startPoint y: 385, endPoint x: 998, endPoint y: 84, distance: 494.2
click at [998, 84] on div "Companies People" at bounding box center [850, 67] width 978 height 33
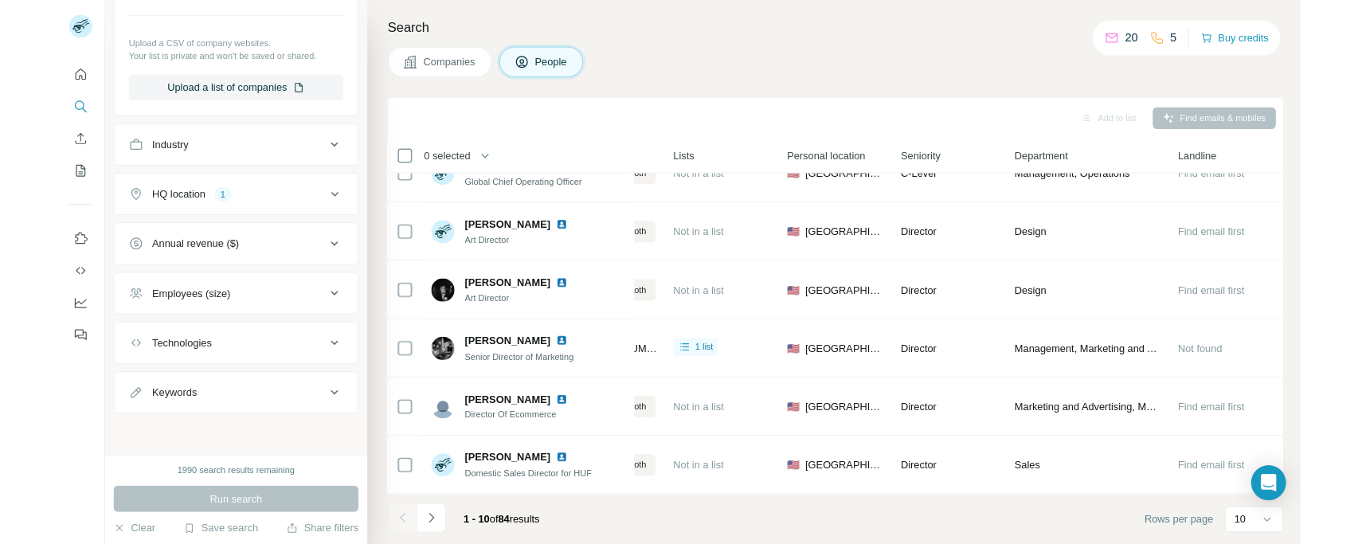
scroll to position [296, 402]
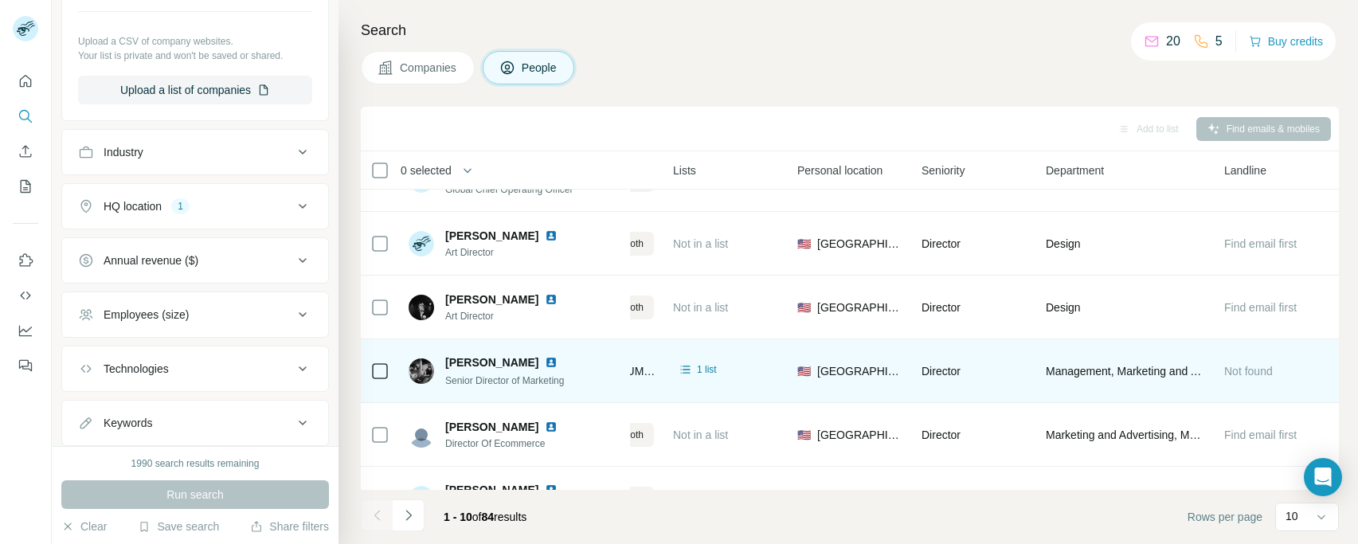
click at [475, 357] on span "[PERSON_NAME]" at bounding box center [491, 362] width 93 height 16
click at [460, 376] on span "Senior Director of Marketing" at bounding box center [504, 380] width 119 height 11
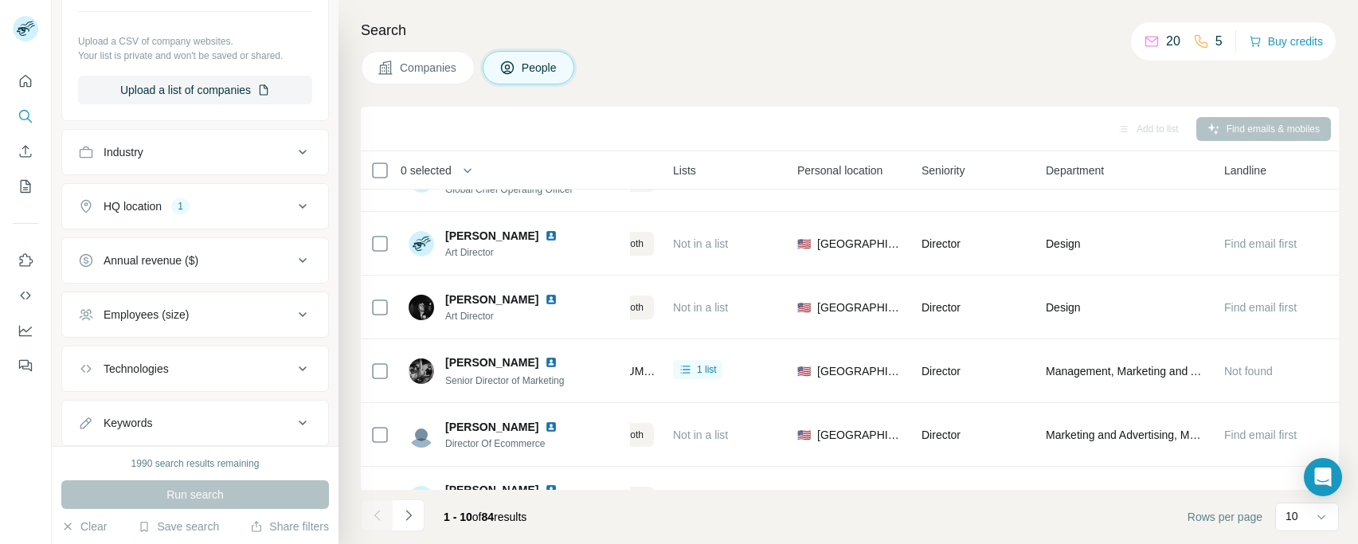
drag, startPoint x: 705, startPoint y: 381, endPoint x: 610, endPoint y: 84, distance: 311.9
click at [610, 84] on div "Companies People" at bounding box center [850, 67] width 978 height 33
click at [595, 37] on h4 "Search" at bounding box center [850, 30] width 978 height 22
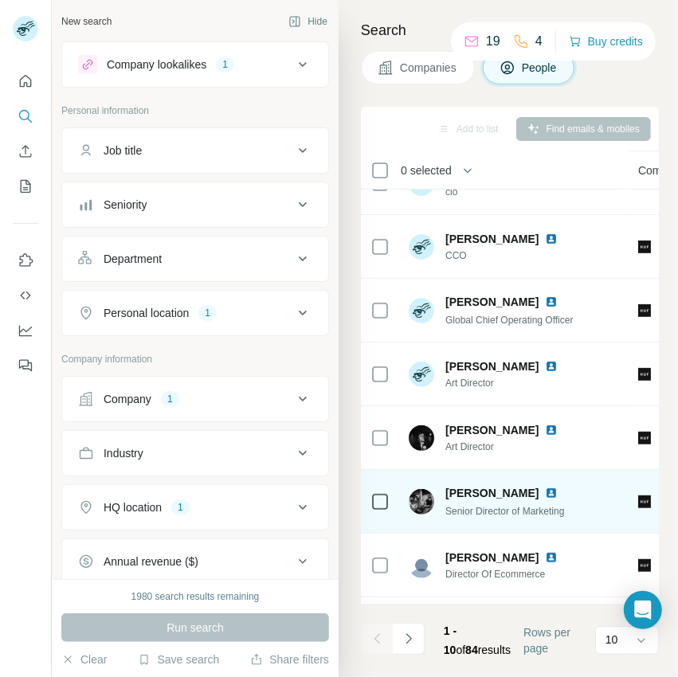
scroll to position [233, 0]
